Goal: Information Seeking & Learning: Learn about a topic

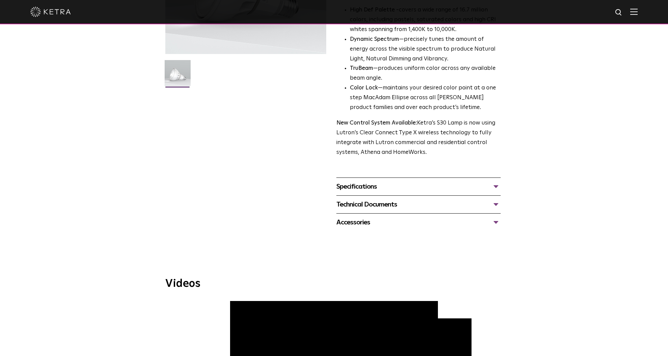
scroll to position [98, 0]
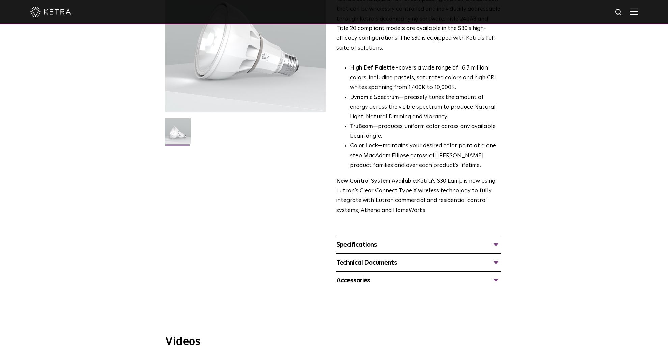
click at [495, 242] on div "Specifications" at bounding box center [418, 244] width 164 height 11
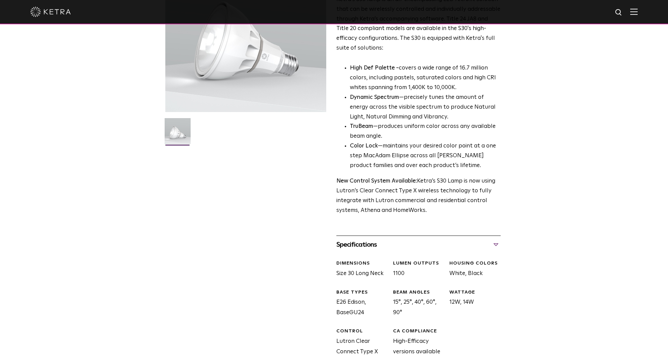
click at [495, 242] on div "Specifications" at bounding box center [418, 244] width 164 height 11
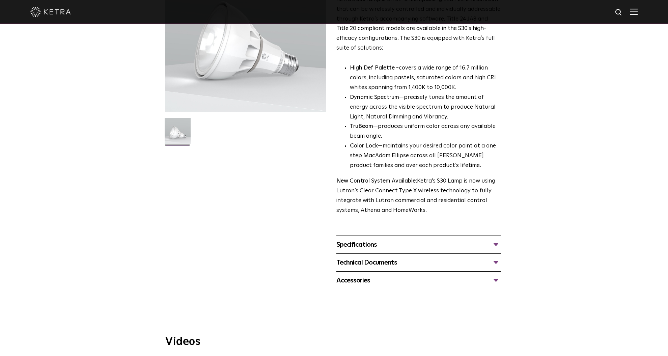
click at [498, 277] on div "Accessories" at bounding box center [418, 280] width 164 height 11
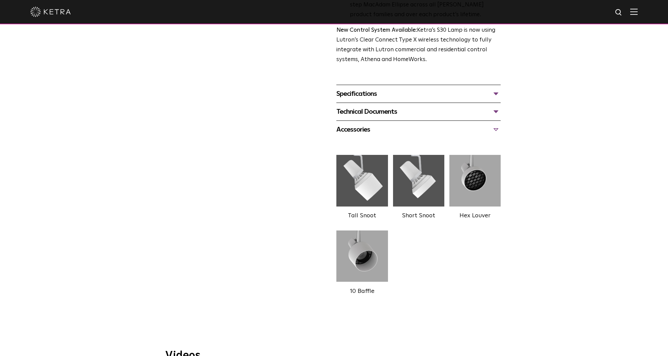
scroll to position [252, 0]
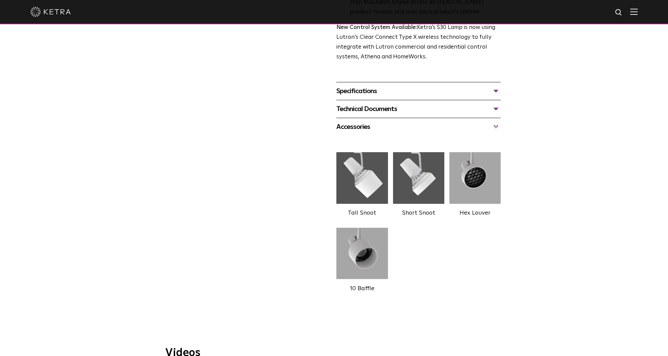
click at [356, 190] on img at bounding box center [361, 177] width 51 height 57
click at [361, 177] on img at bounding box center [361, 177] width 51 height 57
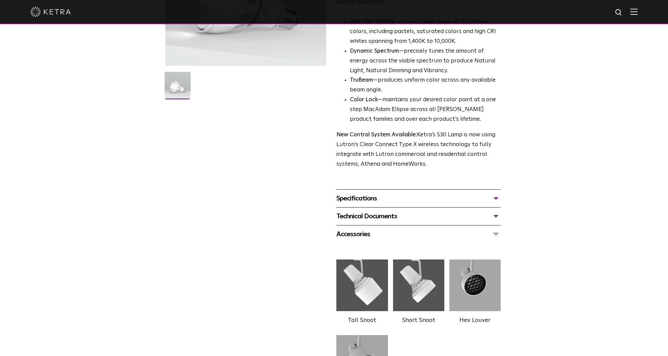
scroll to position [0, 0]
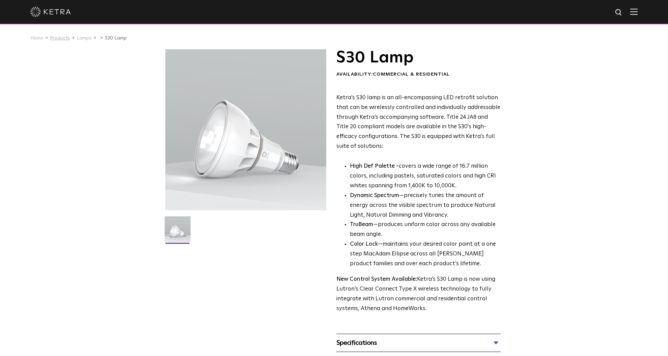
click at [60, 38] on link "Products" at bounding box center [60, 38] width 20 height 5
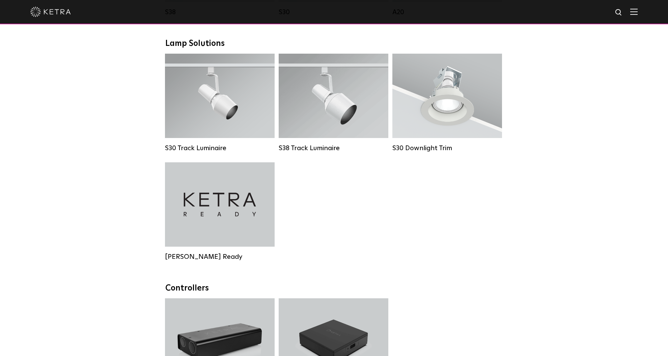
scroll to position [612, 0]
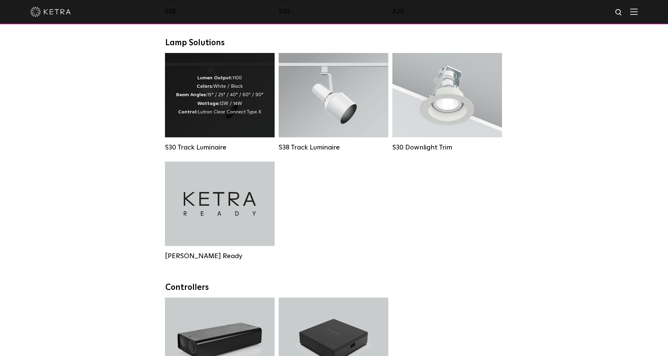
click at [236, 99] on div "Lumen Output: 1100 Colors: White / Black Beam Angles: 15° / 25° / 40° / 60° / 9…" at bounding box center [219, 95] width 87 height 42
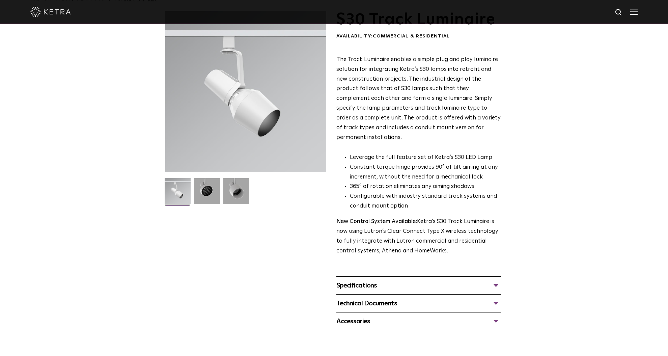
scroll to position [37, 0]
click at [234, 200] on img at bounding box center [236, 194] width 26 height 31
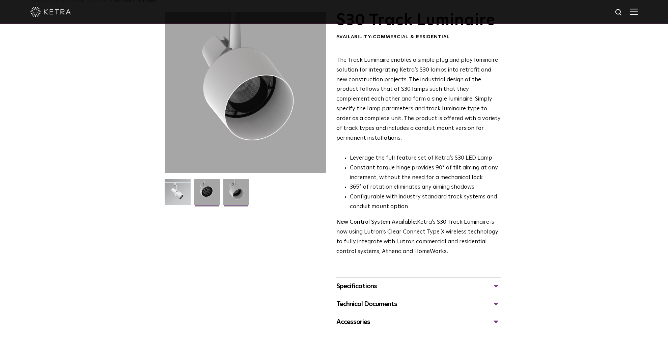
click at [209, 195] on img at bounding box center [207, 194] width 26 height 31
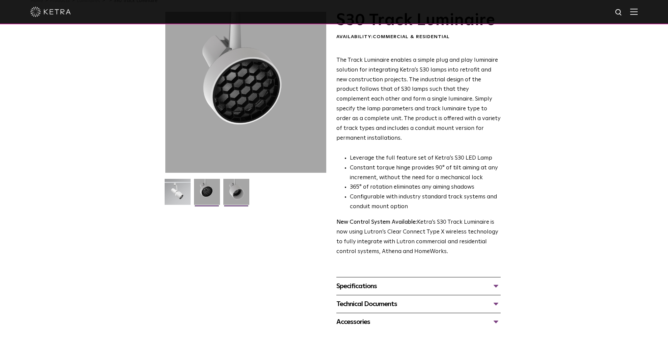
click at [239, 190] on img at bounding box center [236, 194] width 26 height 31
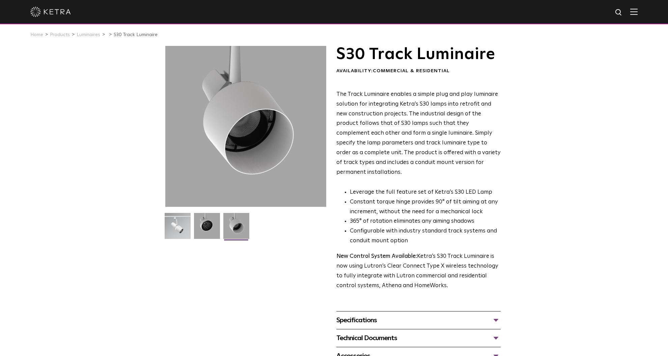
scroll to position [0, 0]
